Goal: Transaction & Acquisition: Register for event/course

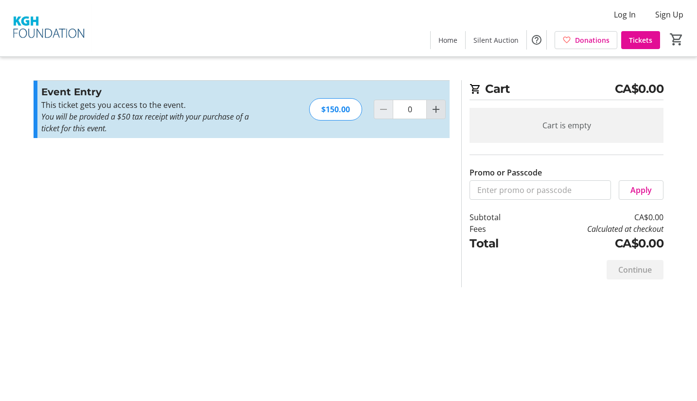
click at [434, 110] on mat-icon "Increment by one" at bounding box center [436, 110] width 12 height 12
type input "2"
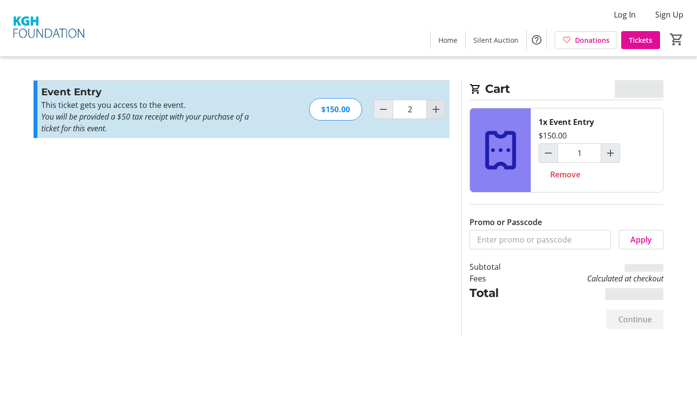
type input "2"
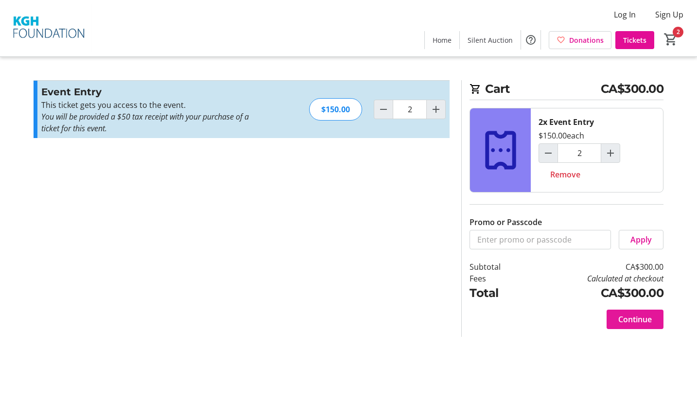
click at [635, 316] on span "Continue" at bounding box center [635, 320] width 34 height 12
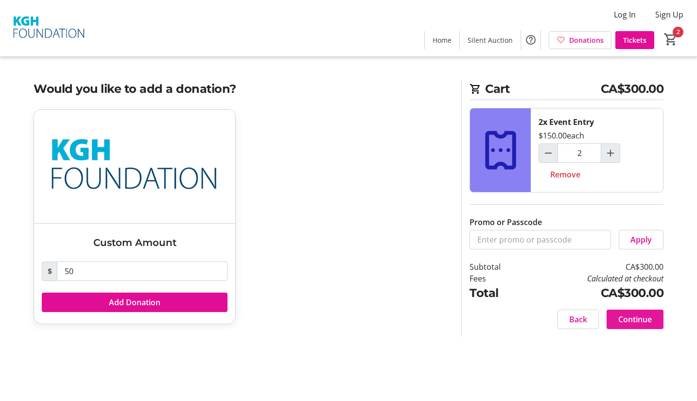
click at [635, 316] on span "Continue" at bounding box center [635, 320] width 34 height 12
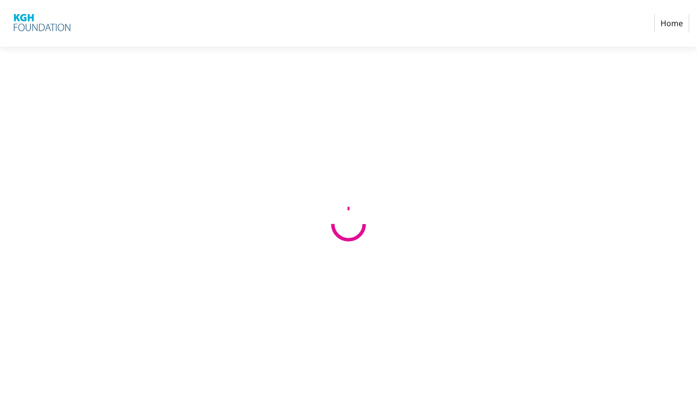
select select "CA"
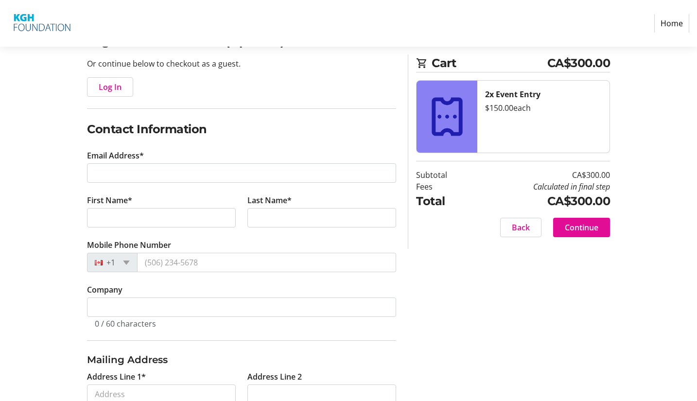
scroll to position [119, 0]
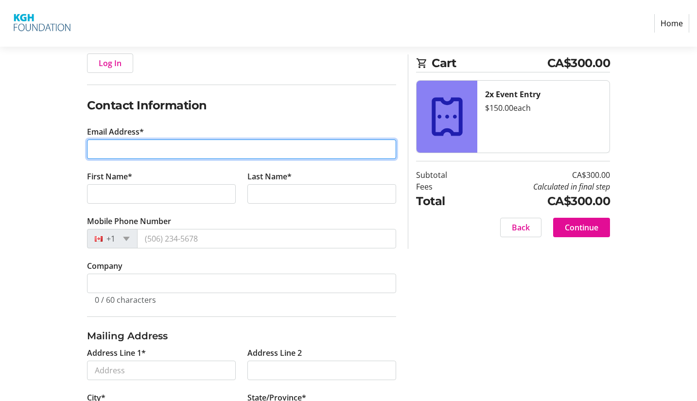
click at [246, 148] on input "Email Address*" at bounding box center [241, 149] width 309 height 19
type input "maeganmerrifield@gmail.com"
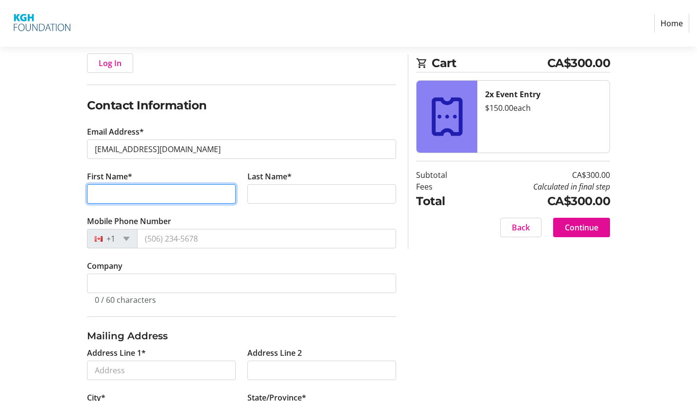
type input "Maegan"
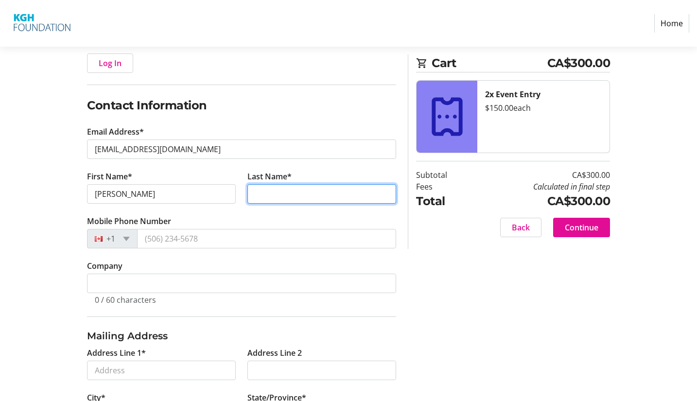
type input "Merrifield"
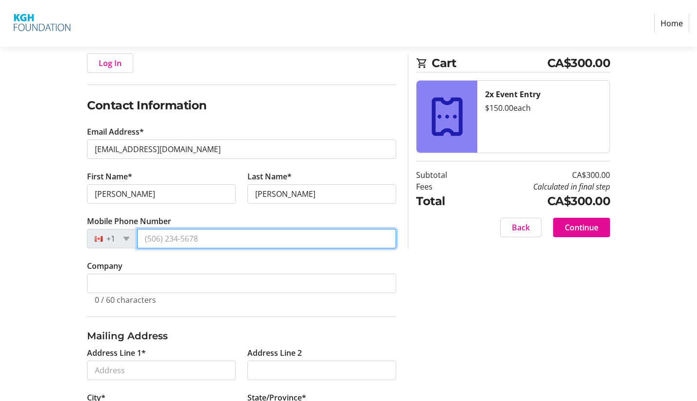
type input "(250) 863-2934"
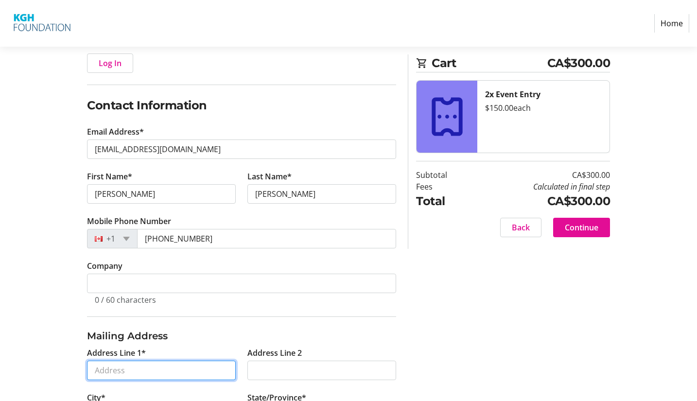
type input "396 Braeloch Road"
type input "Kelowna"
select select "BC"
type input "V1W 4J2"
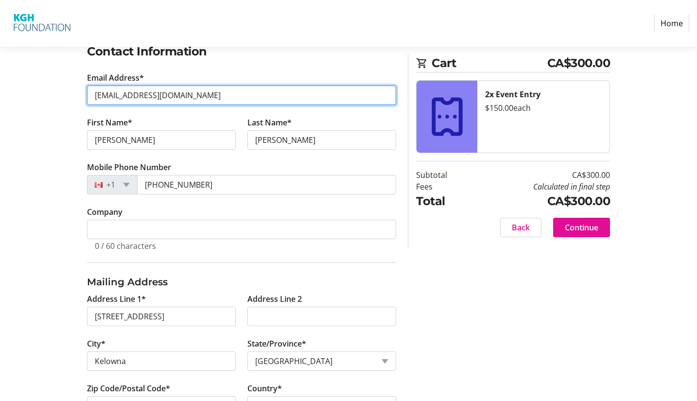
scroll to position [210, 0]
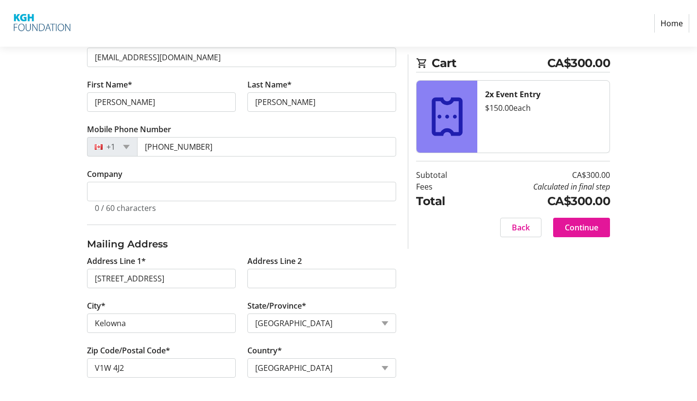
click at [581, 228] on span "Continue" at bounding box center [582, 228] width 34 height 12
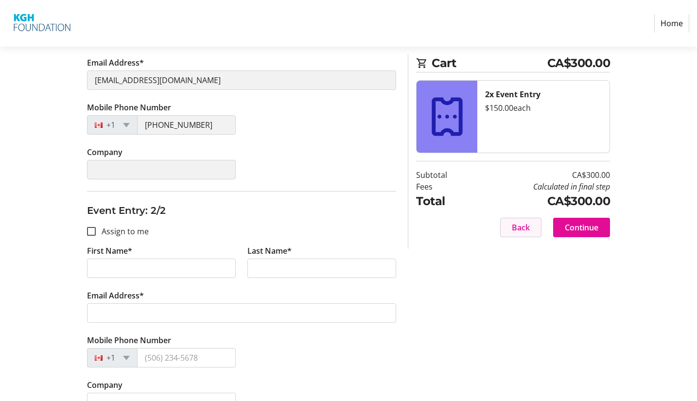
scroll to position [223, 0]
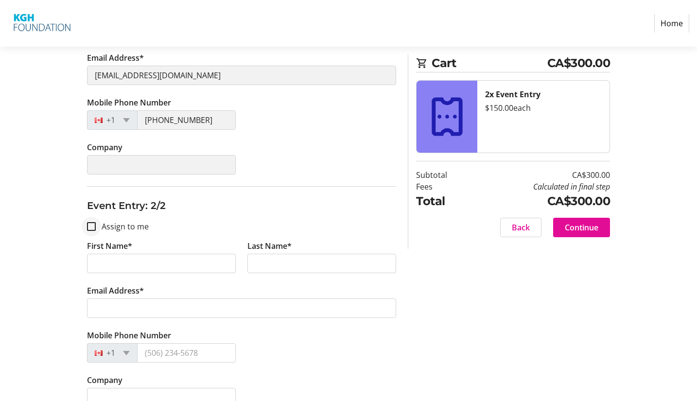
click at [89, 231] on div at bounding box center [91, 226] width 23 height 23
checkbox input "true"
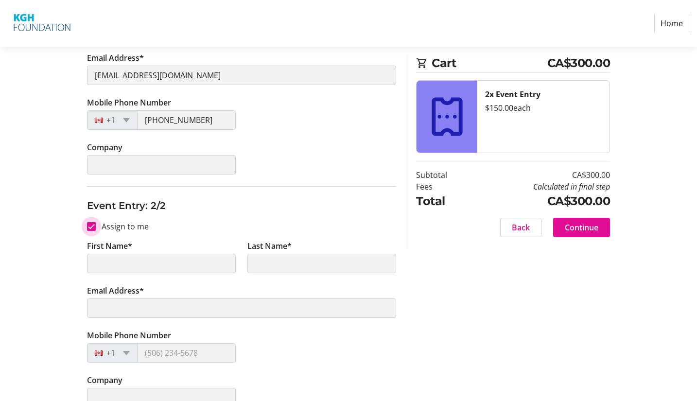
scroll to position [241, 0]
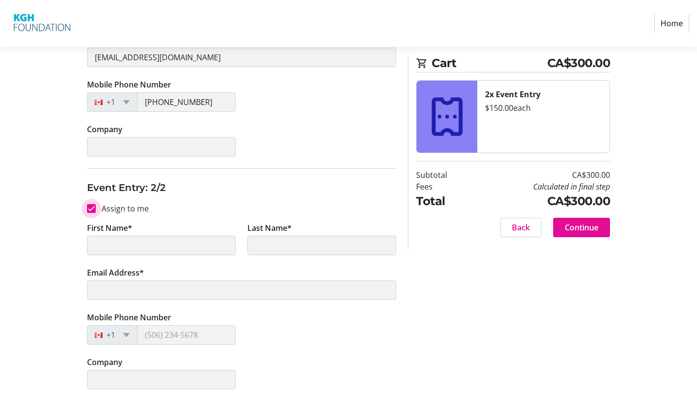
type input "Maegan"
type input "Merrifield"
type input "maeganmerrifield@gmail.com"
type input "(250) 863-2934"
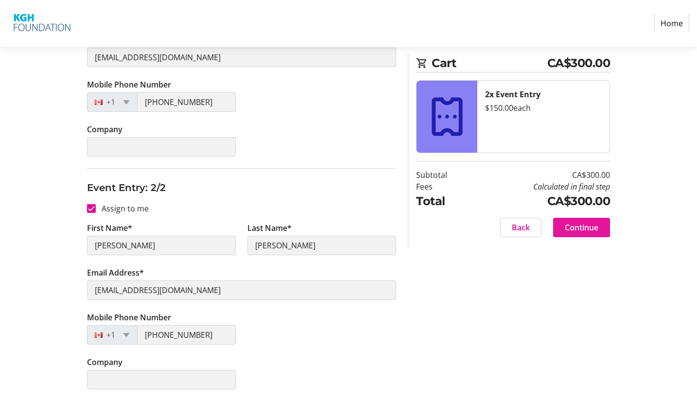
click at [586, 233] on span at bounding box center [581, 227] width 57 height 23
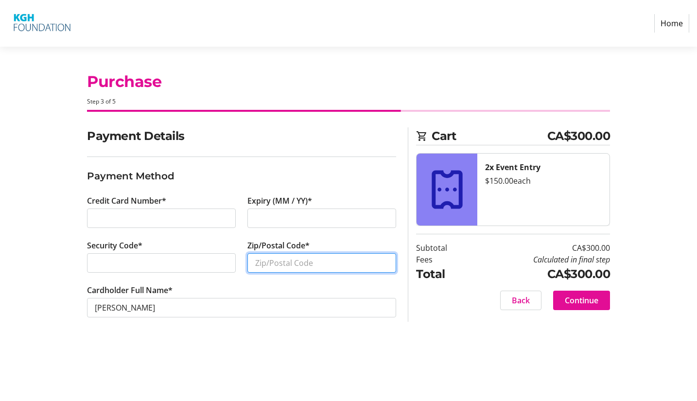
click at [287, 259] on input "Zip/Postal Code*" at bounding box center [321, 262] width 149 height 19
type input "V1W 4J2"
click at [588, 303] on span "Continue" at bounding box center [582, 301] width 34 height 12
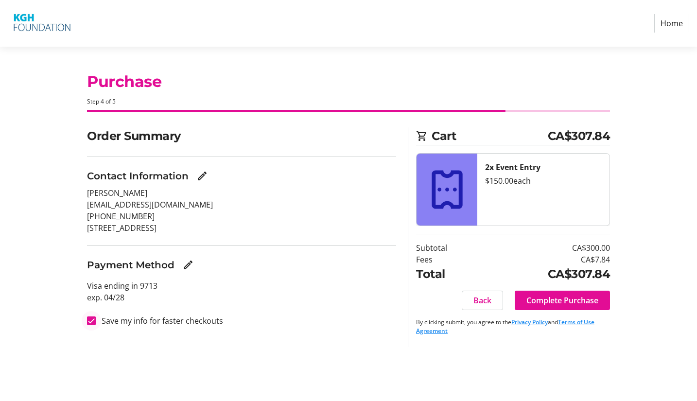
click at [87, 323] on div at bounding box center [91, 320] width 23 height 23
checkbox input "false"
click at [549, 304] on span "Complete Purchase" at bounding box center [562, 301] width 72 height 12
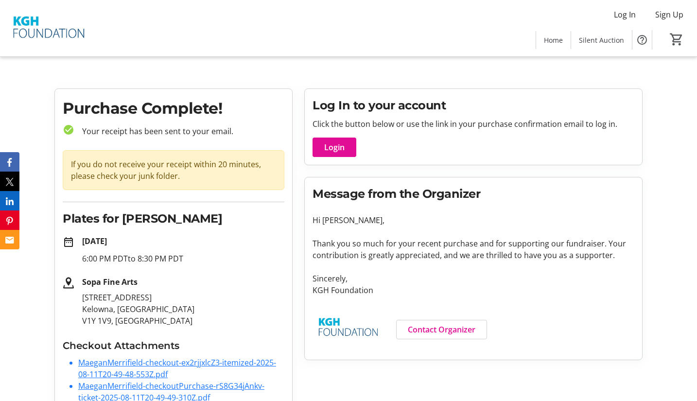
scroll to position [50, 0]
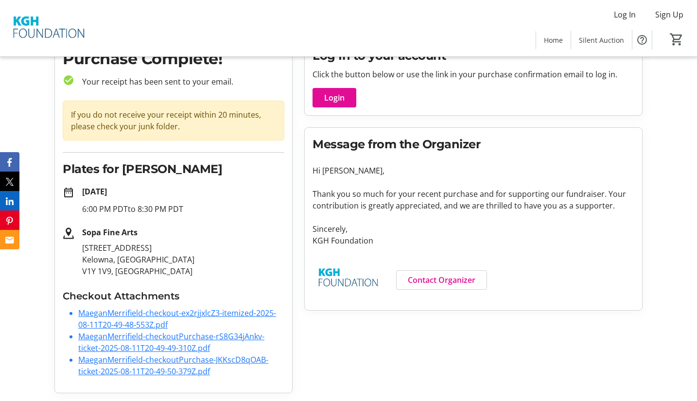
click at [119, 314] on link "MaeganMerrifield-checkout-ex2rjjxlcZ3-itemized-2025-08-11T20-49-48-553Z.pdf" at bounding box center [177, 319] width 198 height 22
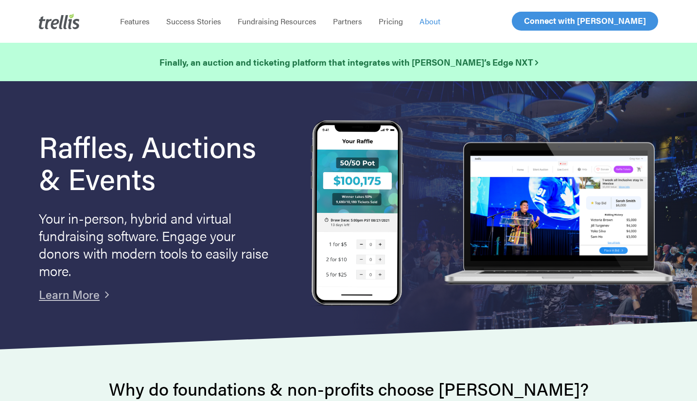
click at [435, 20] on span "About" at bounding box center [430, 21] width 21 height 11
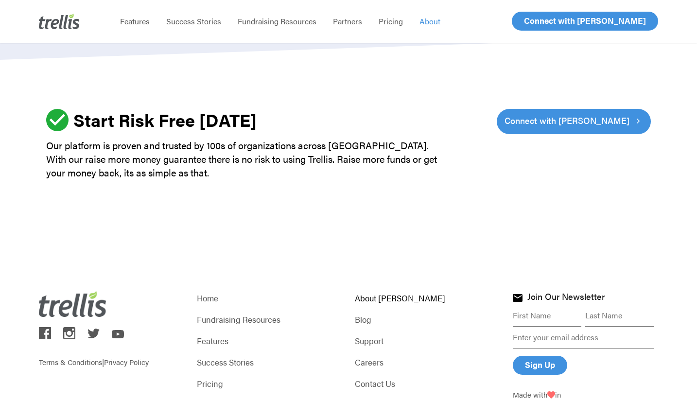
scroll to position [1363, 0]
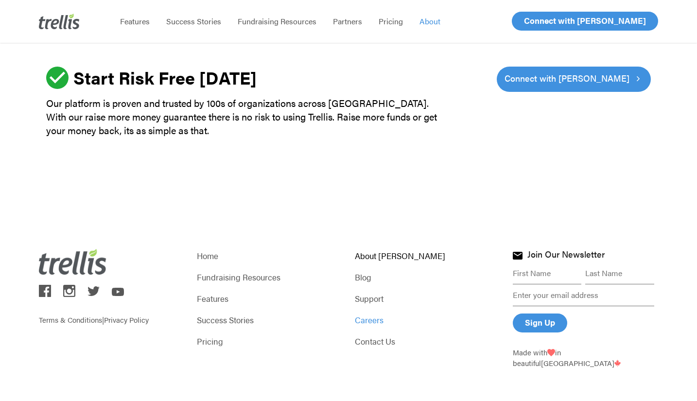
click at [375, 317] on link "Careers" at bounding box center [427, 320] width 145 height 14
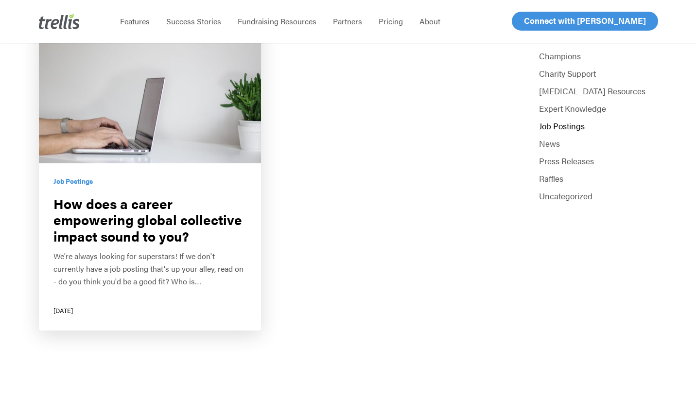
scroll to position [315, 0]
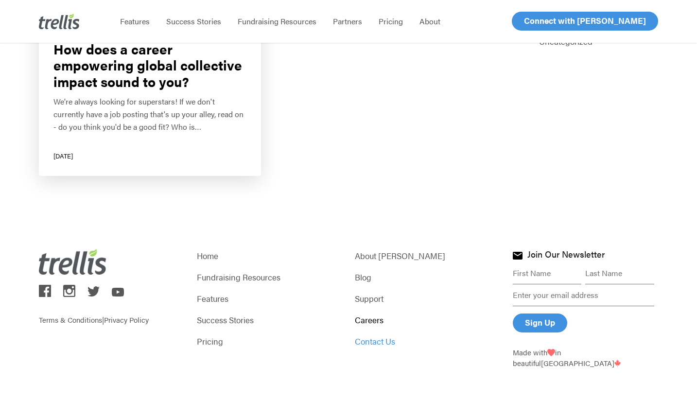
click at [374, 342] on link "Contact Us" at bounding box center [427, 341] width 145 height 14
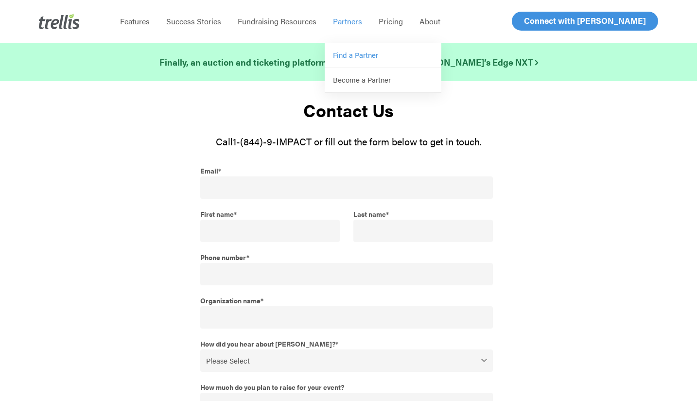
click at [350, 56] on span "Find a Partner" at bounding box center [355, 55] width 45 height 10
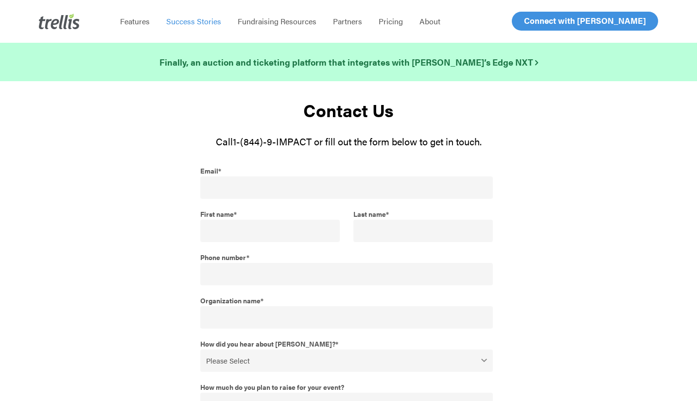
click at [183, 22] on span "Success Stories" at bounding box center [193, 21] width 55 height 11
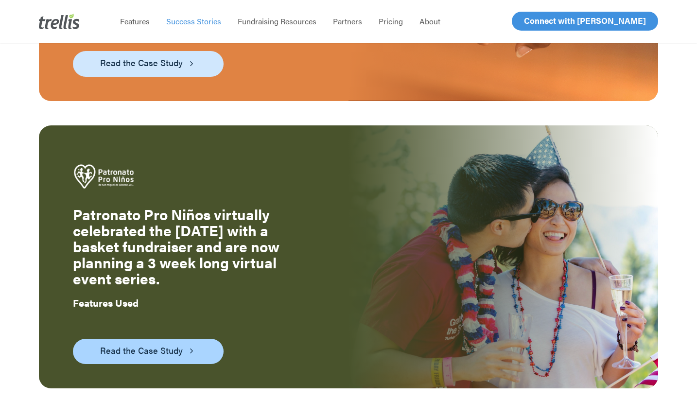
scroll to position [1526, 0]
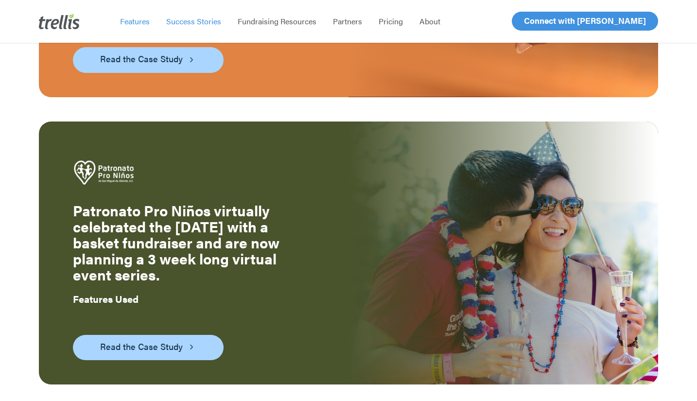
click at [135, 20] on span "Features" at bounding box center [135, 21] width 30 height 11
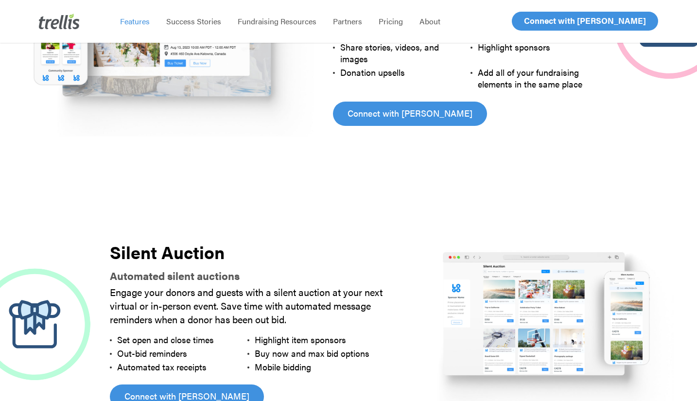
scroll to position [701, 0]
